Goal: Transaction & Acquisition: Purchase product/service

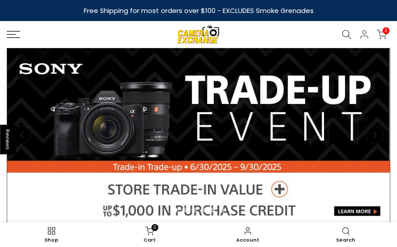
click at [13, 35] on icon at bounding box center [13, 34] width 13 height 7
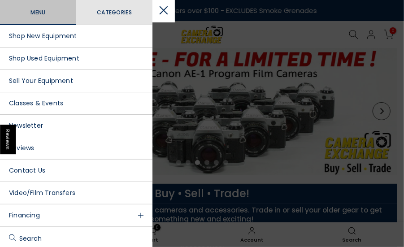
click at [42, 9] on span "Menu" at bounding box center [37, 13] width 67 height 10
click at [111, 9] on span "Categories" at bounding box center [114, 13] width 67 height 10
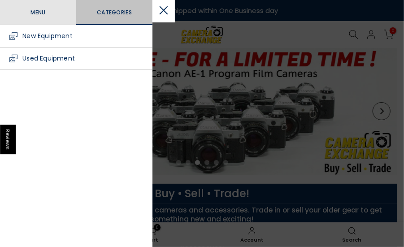
click at [61, 54] on link "Used Equipment" at bounding box center [76, 58] width 152 height 22
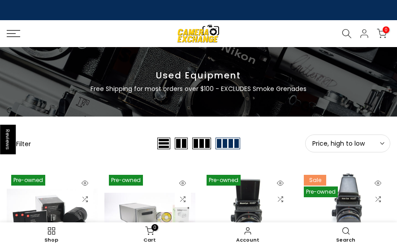
click at [345, 32] on icon at bounding box center [347, 34] width 10 height 10
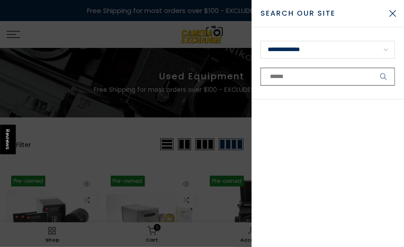
click at [291, 73] on input "text" at bounding box center [327, 77] width 134 height 18
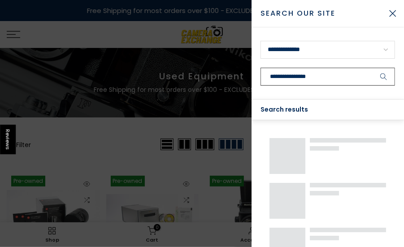
type input "**********"
click at [372, 68] on button "submit" at bounding box center [383, 77] width 22 height 18
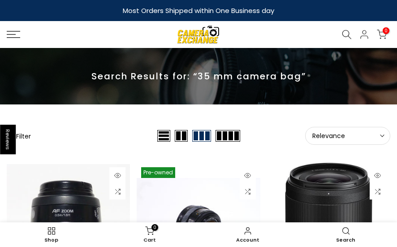
click at [342, 32] on icon at bounding box center [347, 35] width 10 height 10
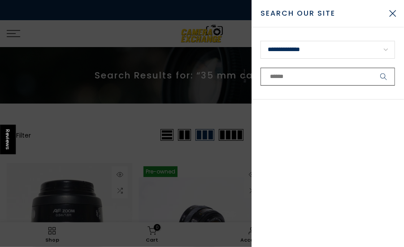
click at [286, 77] on input "text" at bounding box center [327, 77] width 134 height 18
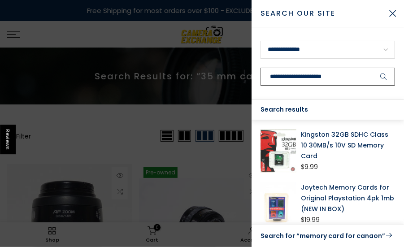
type input "**********"
click at [372, 68] on button "submit" at bounding box center [383, 77] width 22 height 18
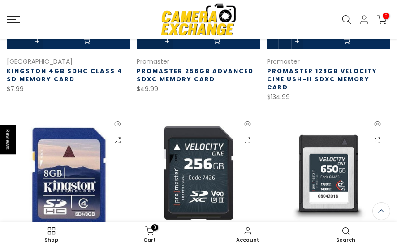
scroll to position [670, 0]
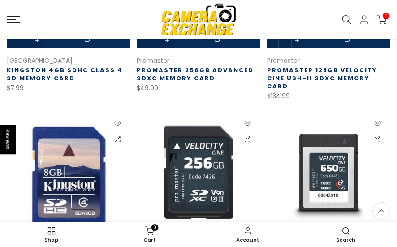
click at [85, 168] on link at bounding box center [68, 180] width 123 height 139
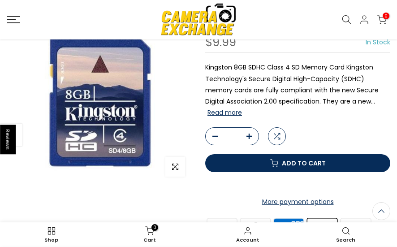
scroll to position [101, 0]
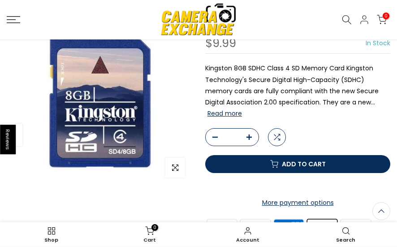
click at [229, 114] on button "Read more" at bounding box center [224, 113] width 34 height 8
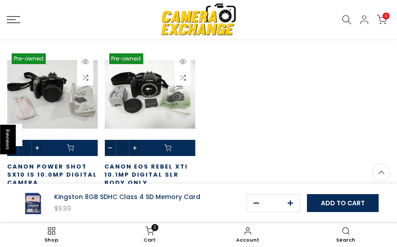
scroll to position [870, 0]
